Goal: Share content: Share content

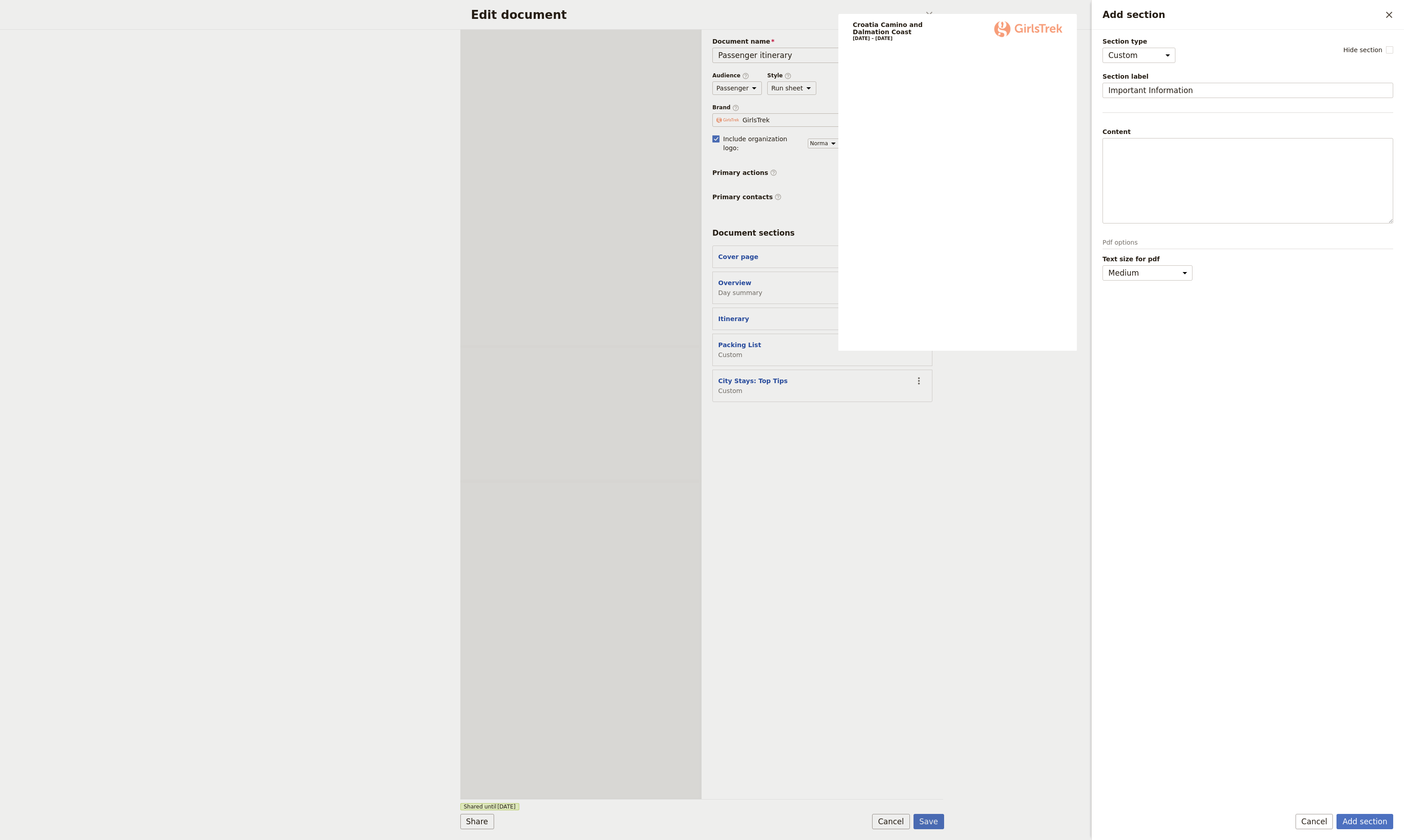
select select "CUSTOM"
select select "default"
select select "PASSENGER"
select select "RUN_SHEET"
select select "DEFAULT"
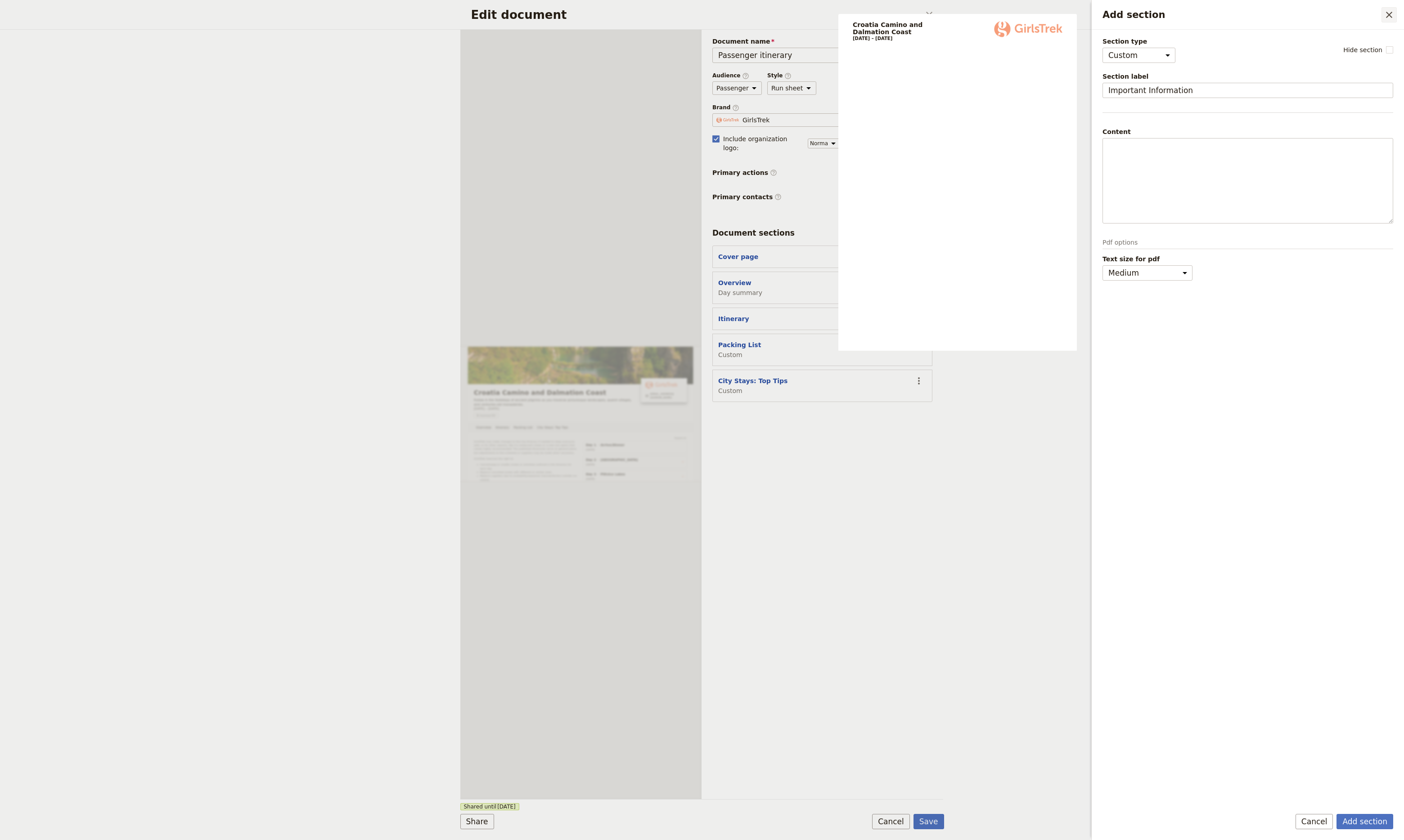
click at [1385, 17] on icon "Close drawer" at bounding box center [1389, 15] width 11 height 11
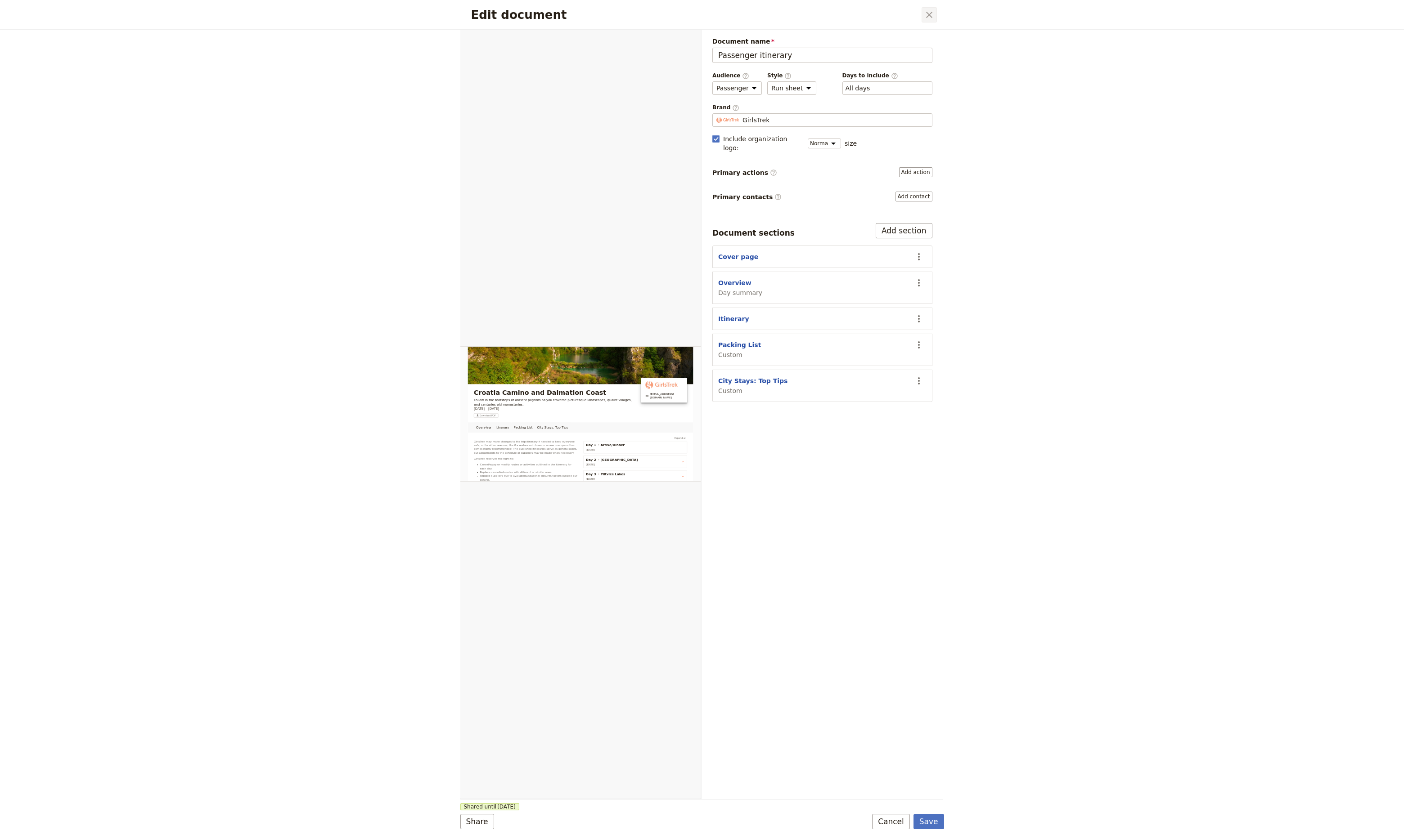
click at [930, 19] on icon "Close dialog" at bounding box center [929, 15] width 11 height 11
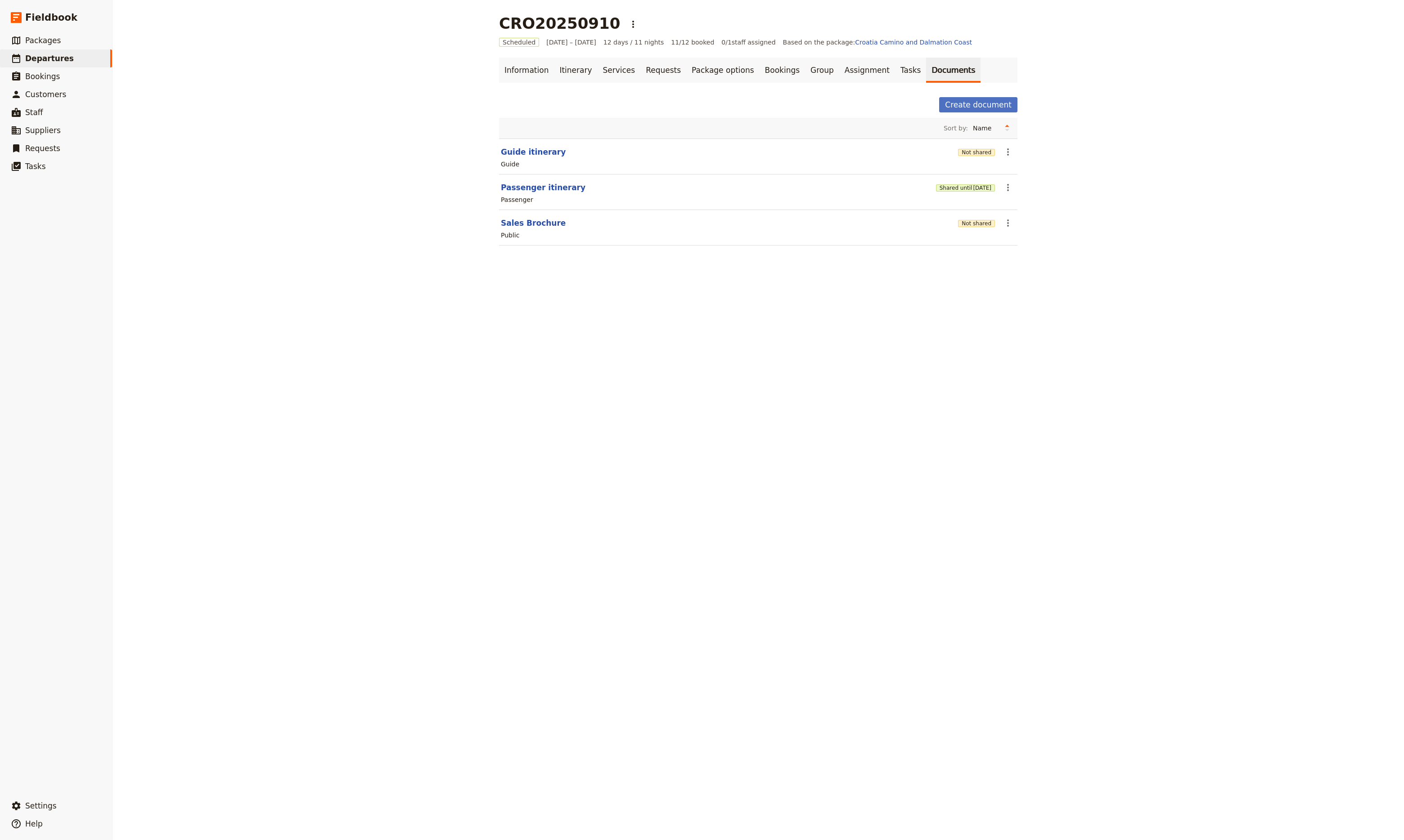
drag, startPoint x: 559, startPoint y: 68, endPoint x: 547, endPoint y: 86, distance: 21.6
click at [559, 68] on link "Itinerary" at bounding box center [576, 69] width 43 height 25
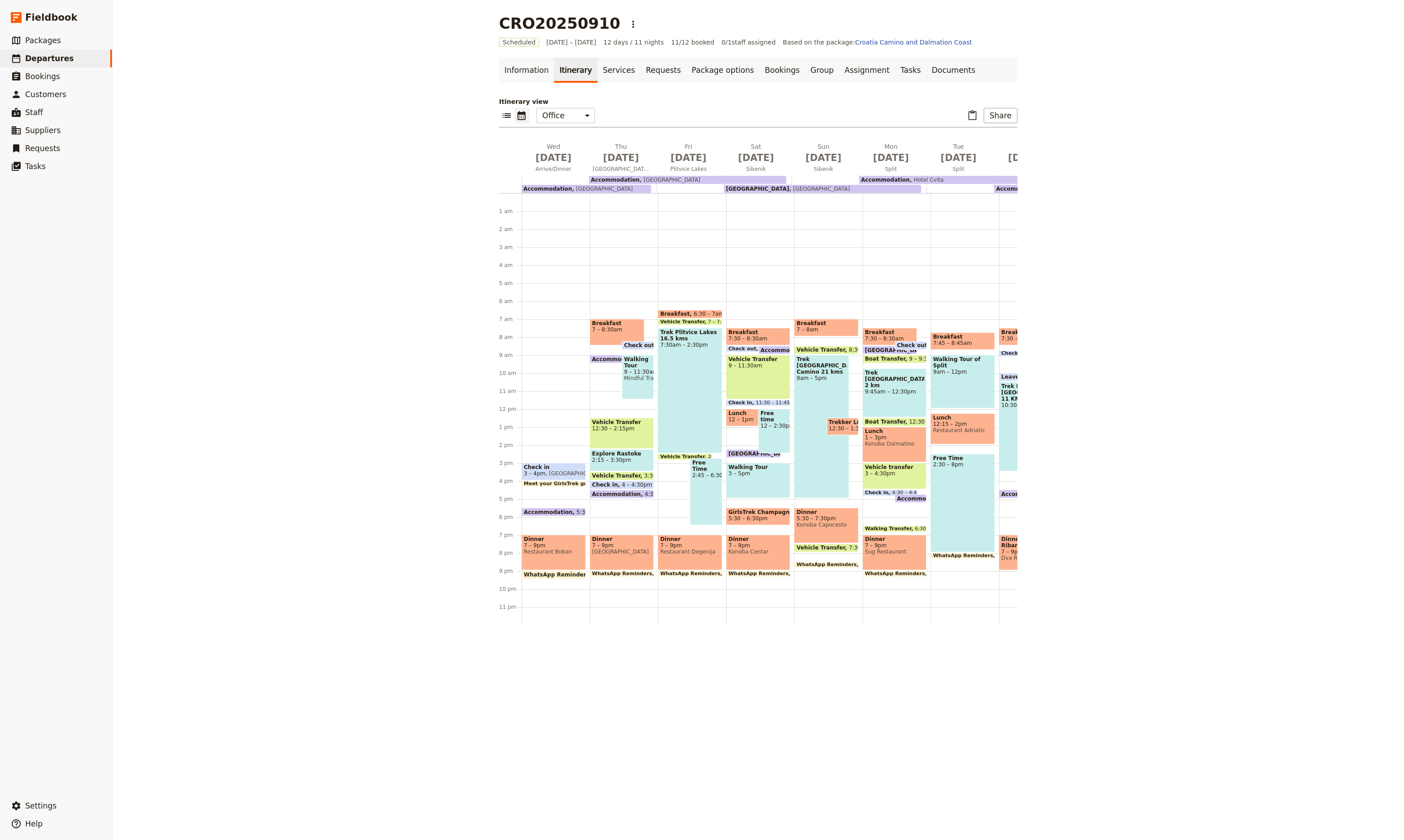
click at [729, 276] on div "Breakfast 7:30 – 8:30am Check out 8:30 – 8:45am Accommodation 4:30pm – 8:30am H…" at bounding box center [761, 409] width 69 height 432
click at [559, 165] on span "Arrive/Dinner" at bounding box center [553, 169] width 64 height 7
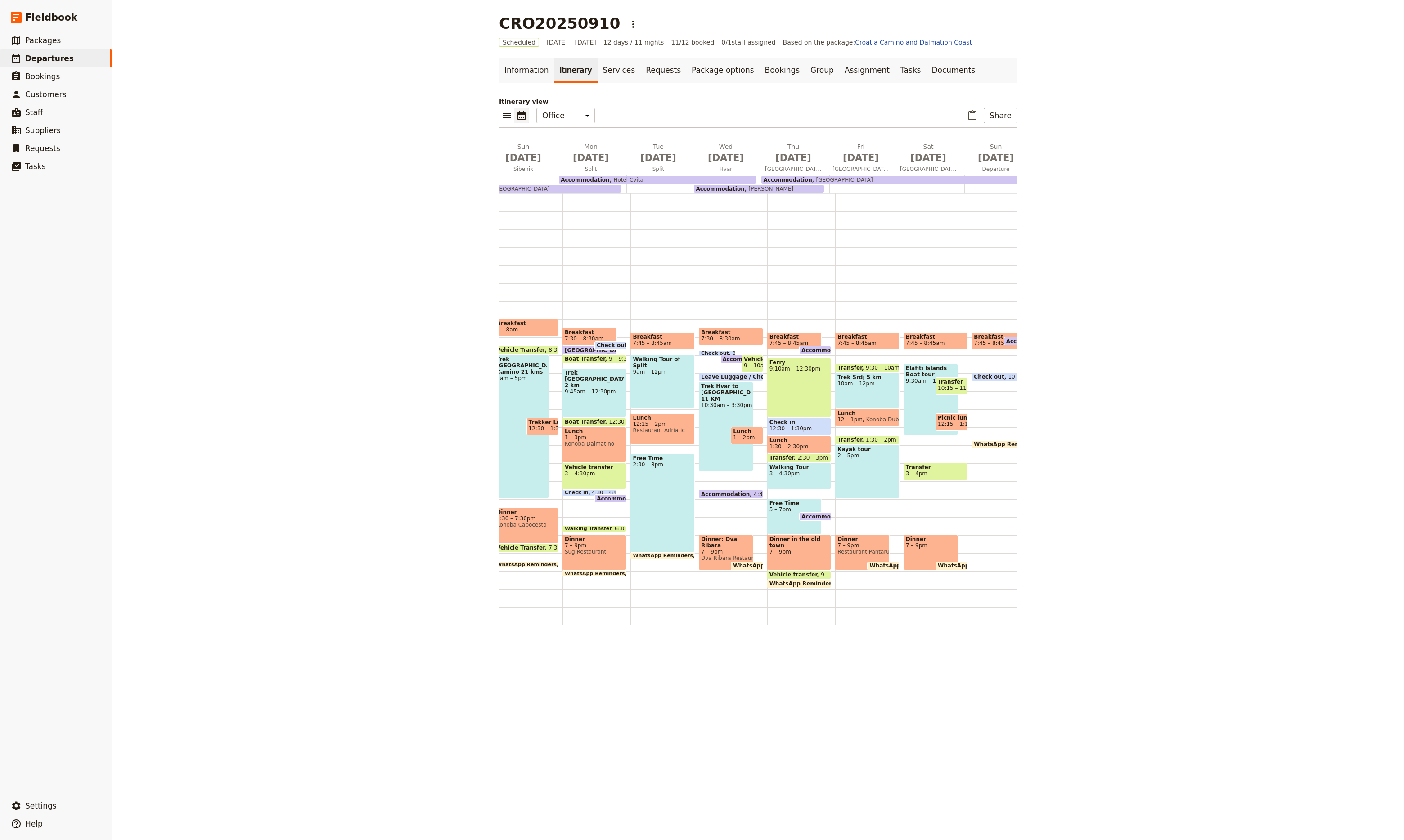
scroll to position [0, 326]
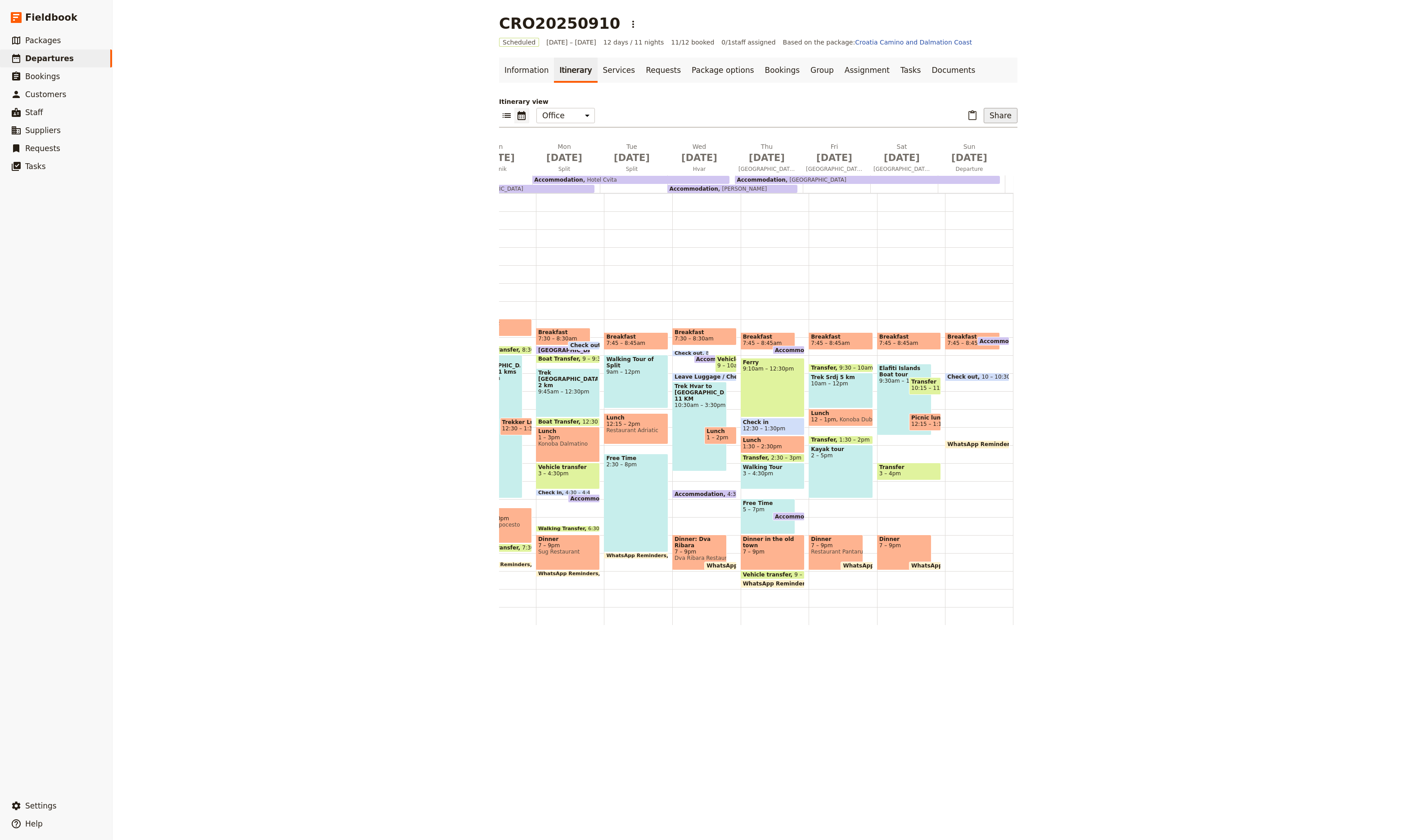
click at [1002, 117] on button "Share" at bounding box center [1000, 116] width 33 height 15
click at [995, 146] on span "Passenger itinerary" at bounding box center [977, 148] width 61 height 9
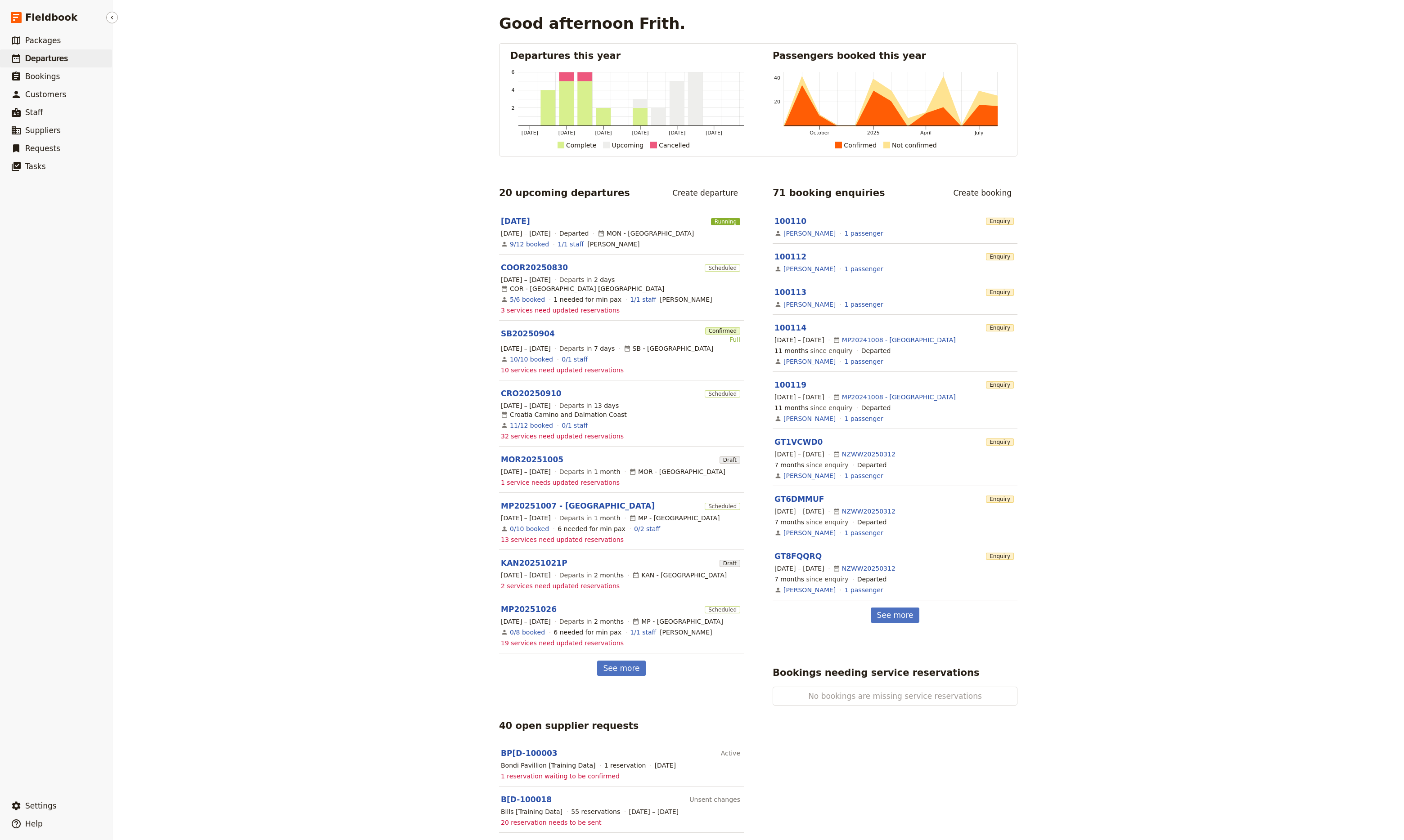
click at [43, 58] on span "Departures" at bounding box center [46, 58] width 43 height 9
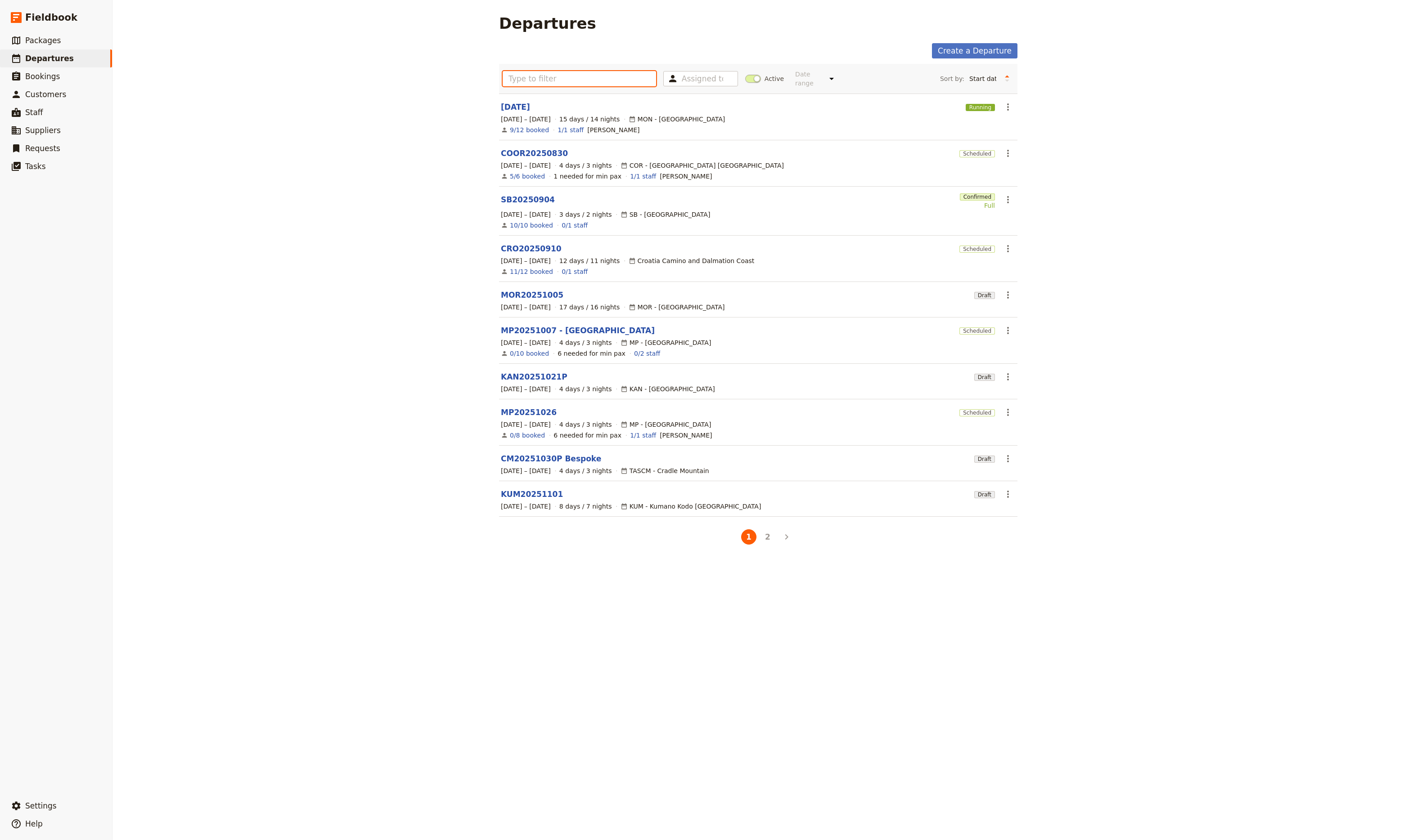
click at [549, 77] on input "text" at bounding box center [579, 79] width 153 height 15
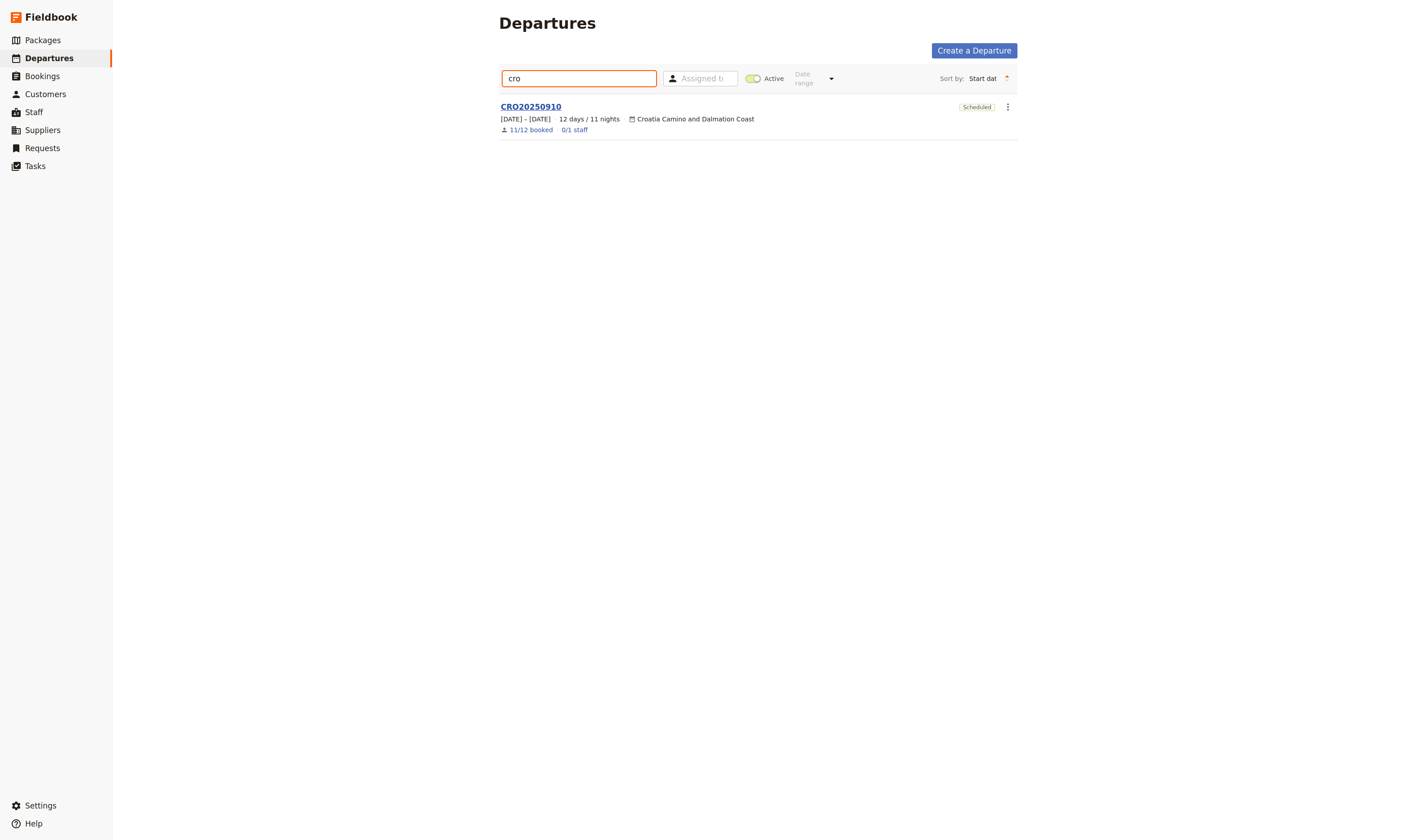
type input "cro"
click at [528, 104] on link "CRO20250910" at bounding box center [531, 107] width 61 height 11
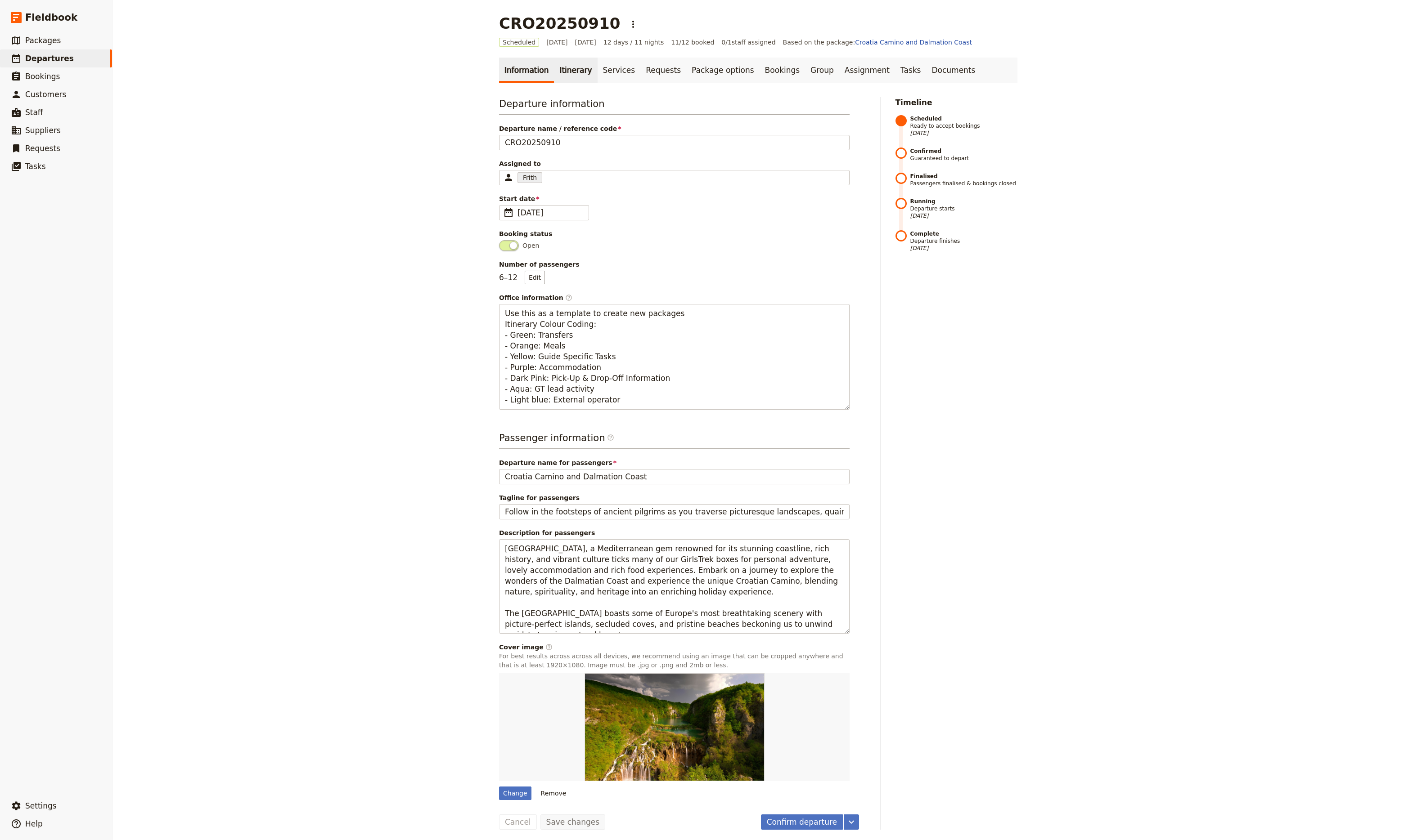
click at [567, 73] on link "Itinerary" at bounding box center [576, 69] width 43 height 25
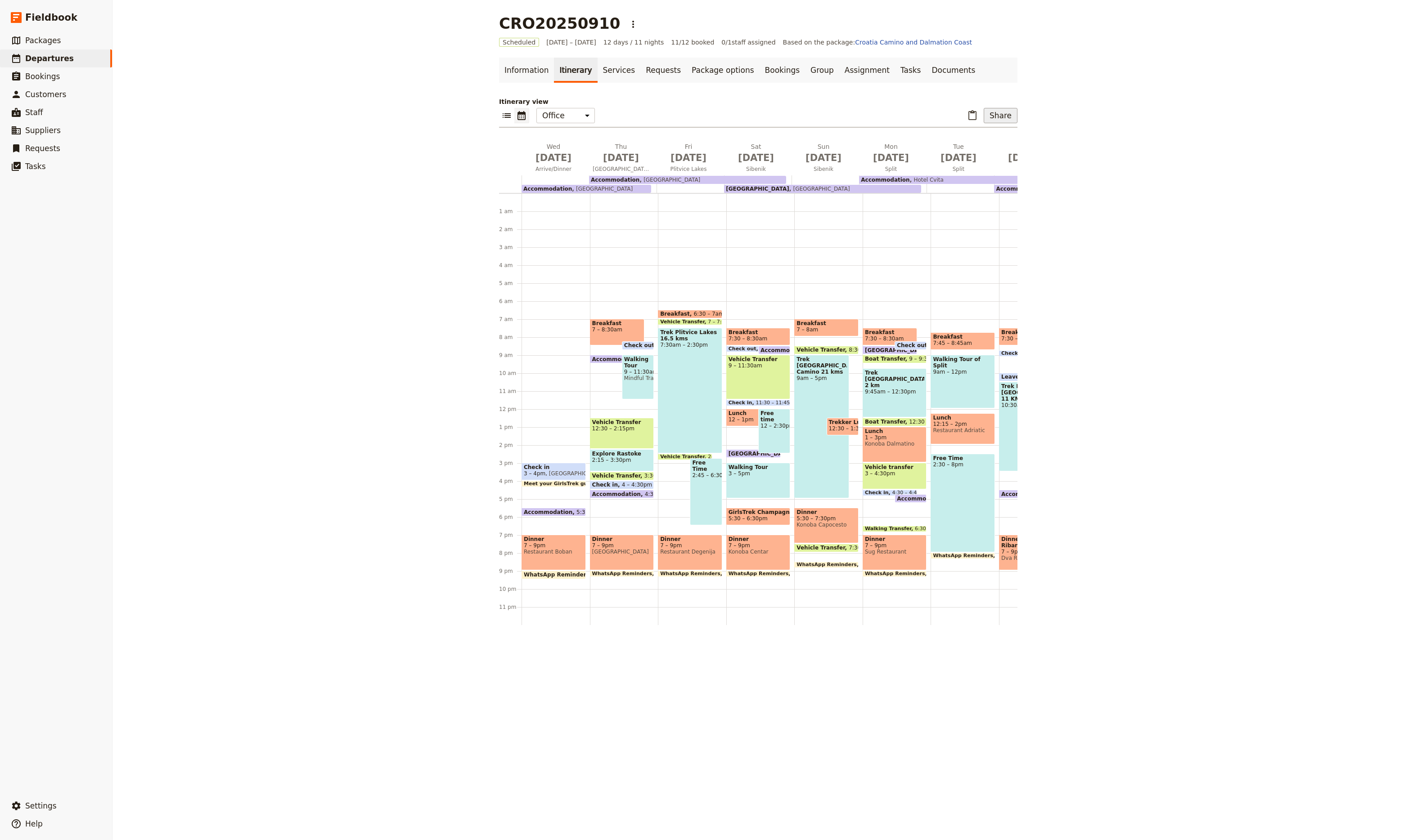
click at [1004, 119] on button "Share" at bounding box center [1000, 116] width 33 height 15
click at [984, 147] on span "Passenger itinerary" at bounding box center [977, 148] width 61 height 9
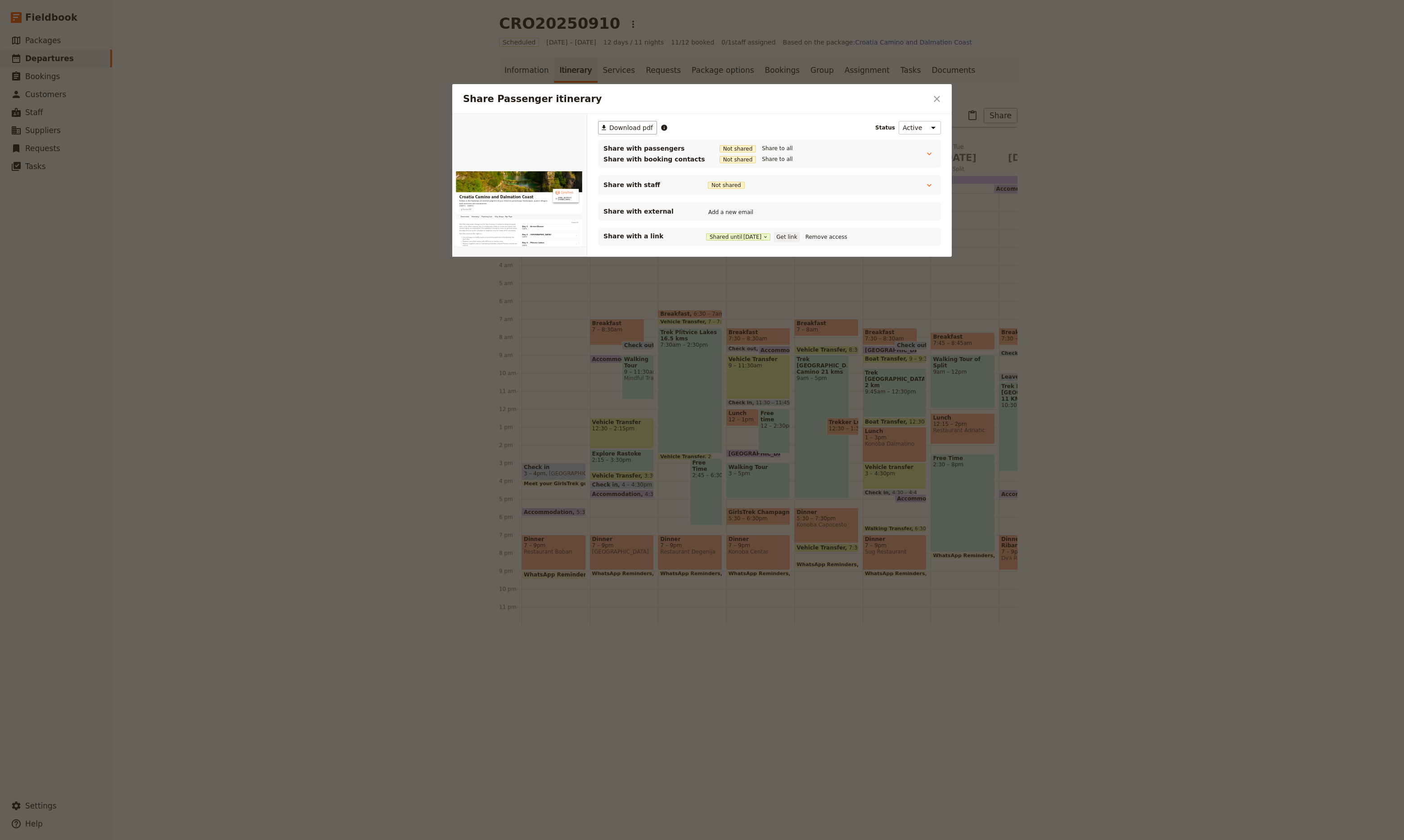
click at [785, 236] on button "Get link" at bounding box center [786, 237] width 25 height 10
